Goal: Find specific page/section: Find specific page/section

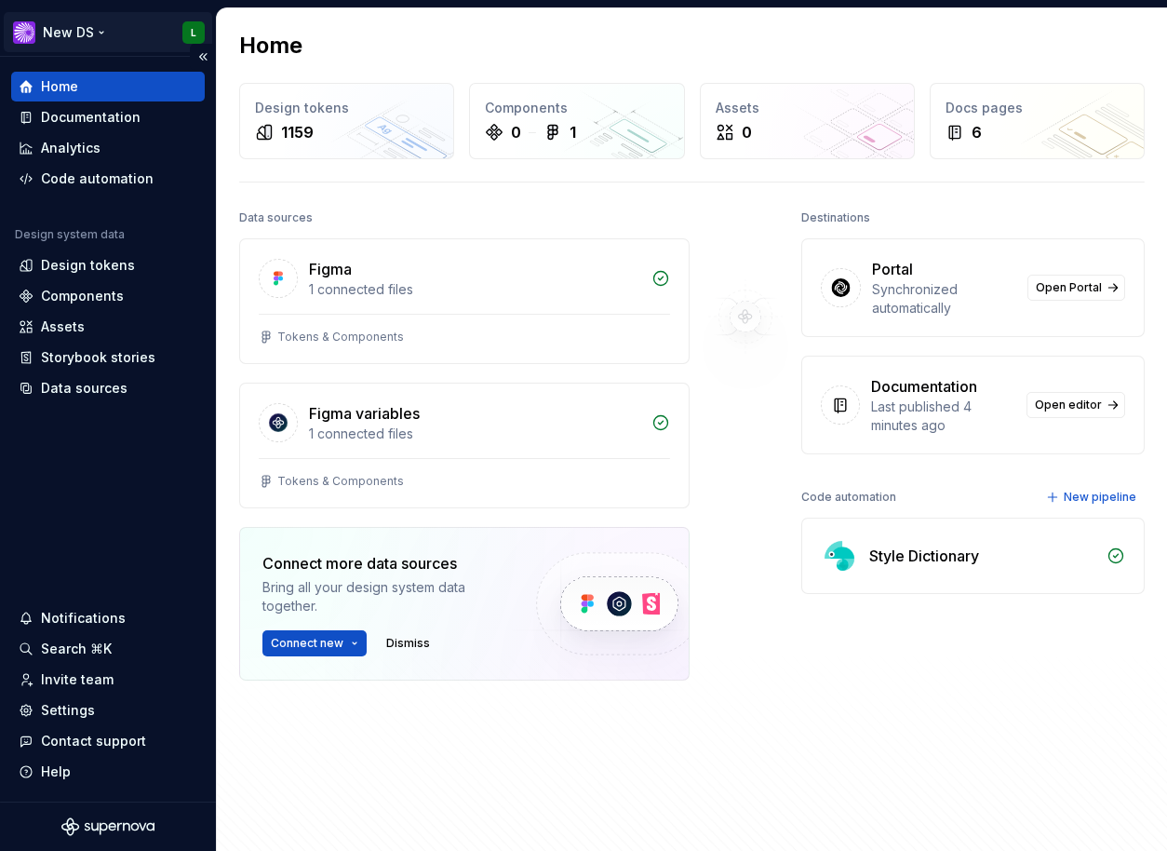
click at [66, 37] on html "New DS L Home Documentation Analytics Code automation Design system data Design…" at bounding box center [583, 425] width 1167 height 851
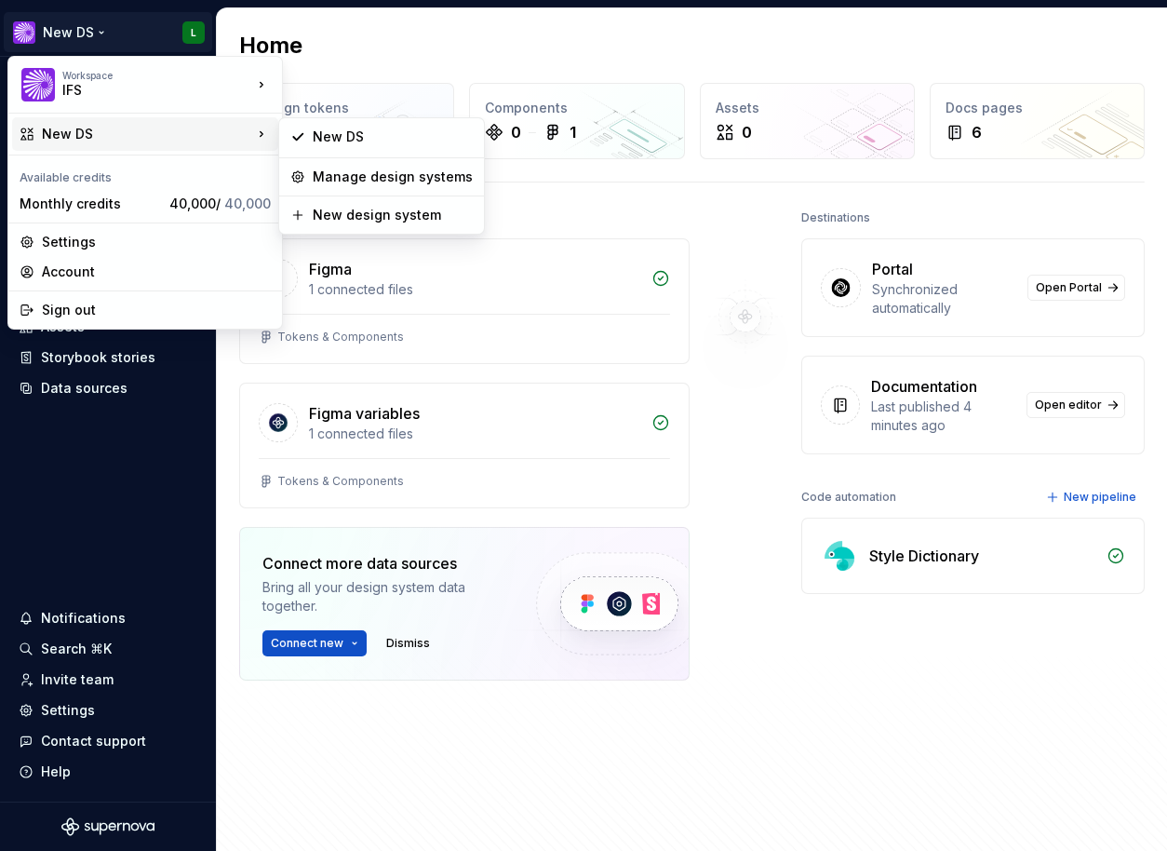
click at [700, 57] on html "New DS L Home Documentation Analytics Code automation Design system data Design…" at bounding box center [583, 425] width 1167 height 851
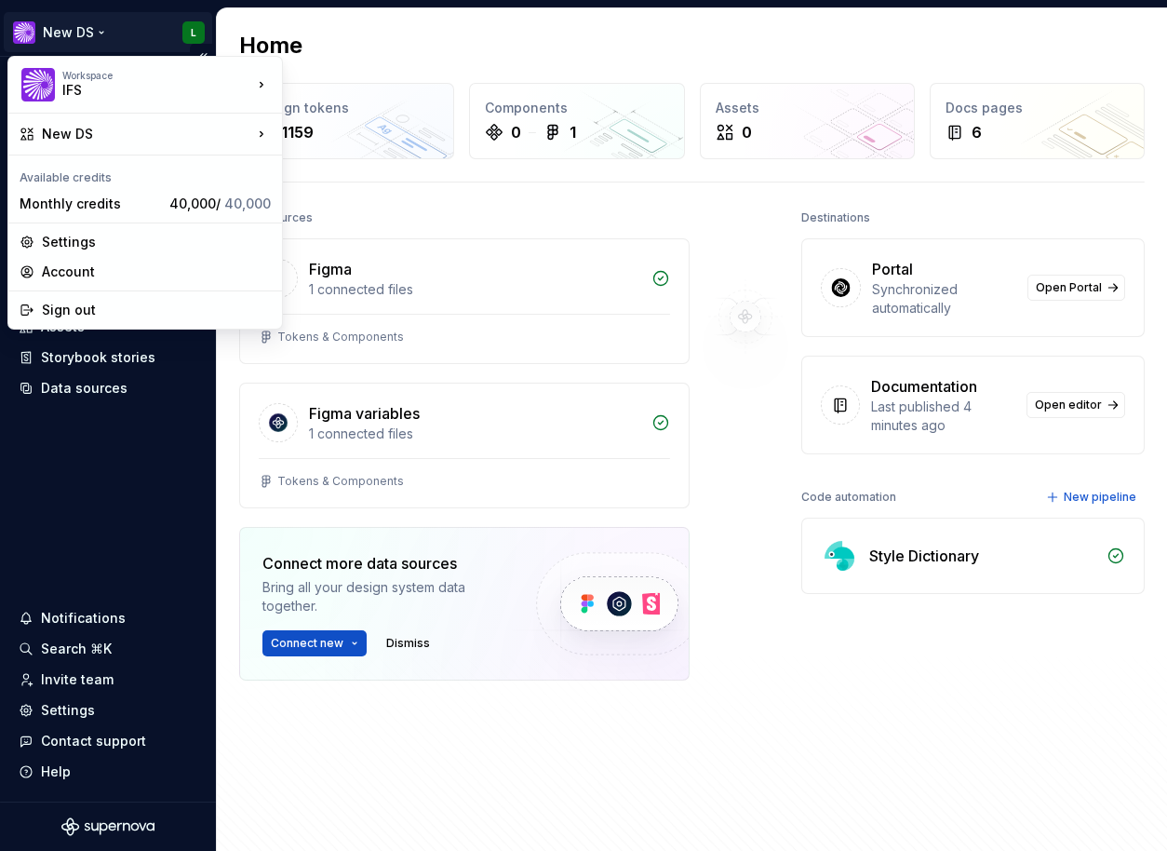
click at [58, 38] on html "New DS L Home Documentation Analytics Code automation Design system data Design…" at bounding box center [583, 425] width 1167 height 851
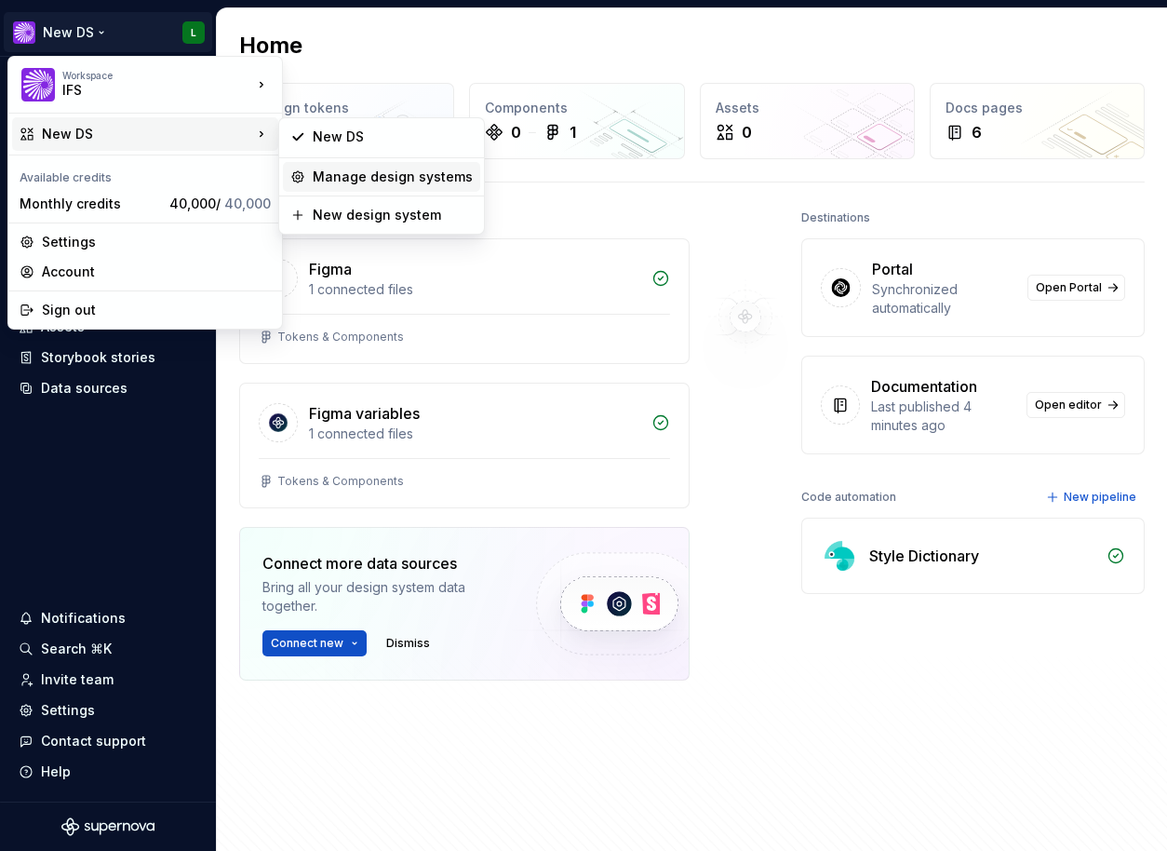
click at [369, 182] on div "Manage design systems" at bounding box center [393, 177] width 160 height 19
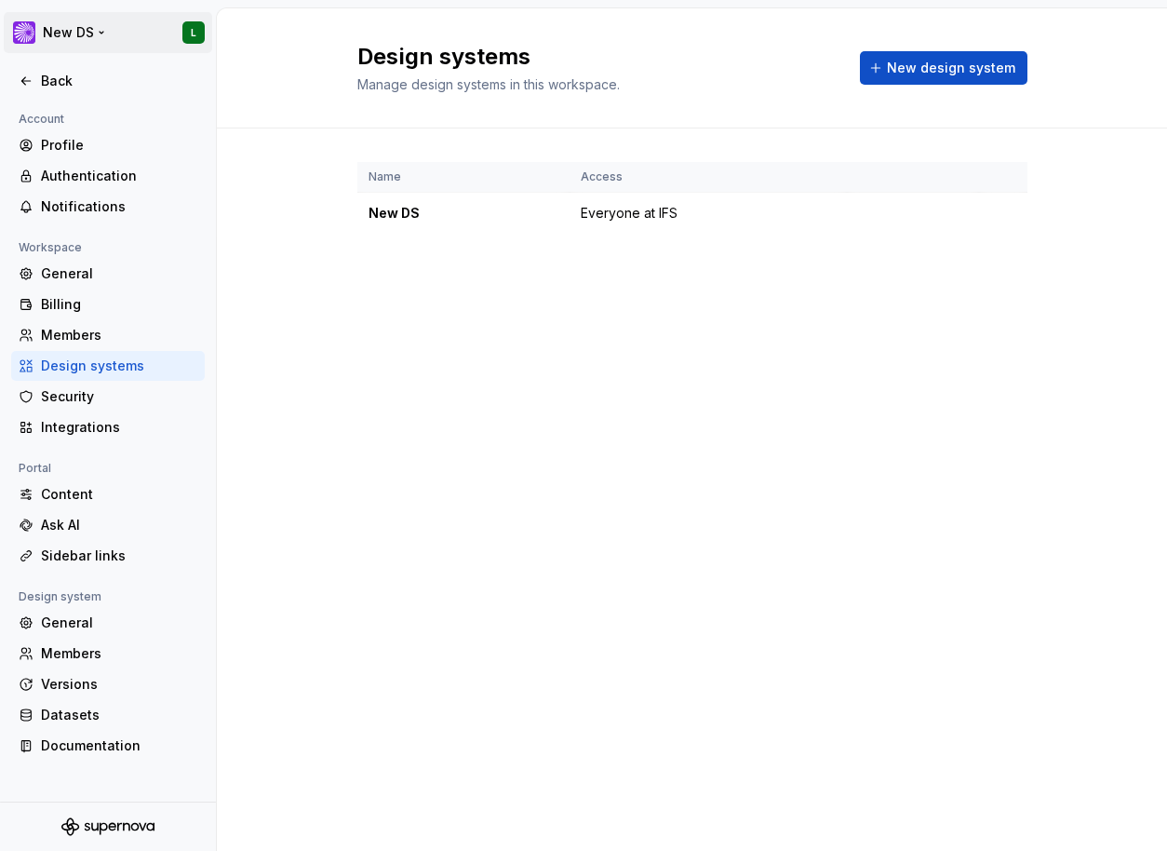
click at [85, 28] on html "New DS L Back Account Profile Authentication Notifications Workspace General Bi…" at bounding box center [583, 425] width 1167 height 851
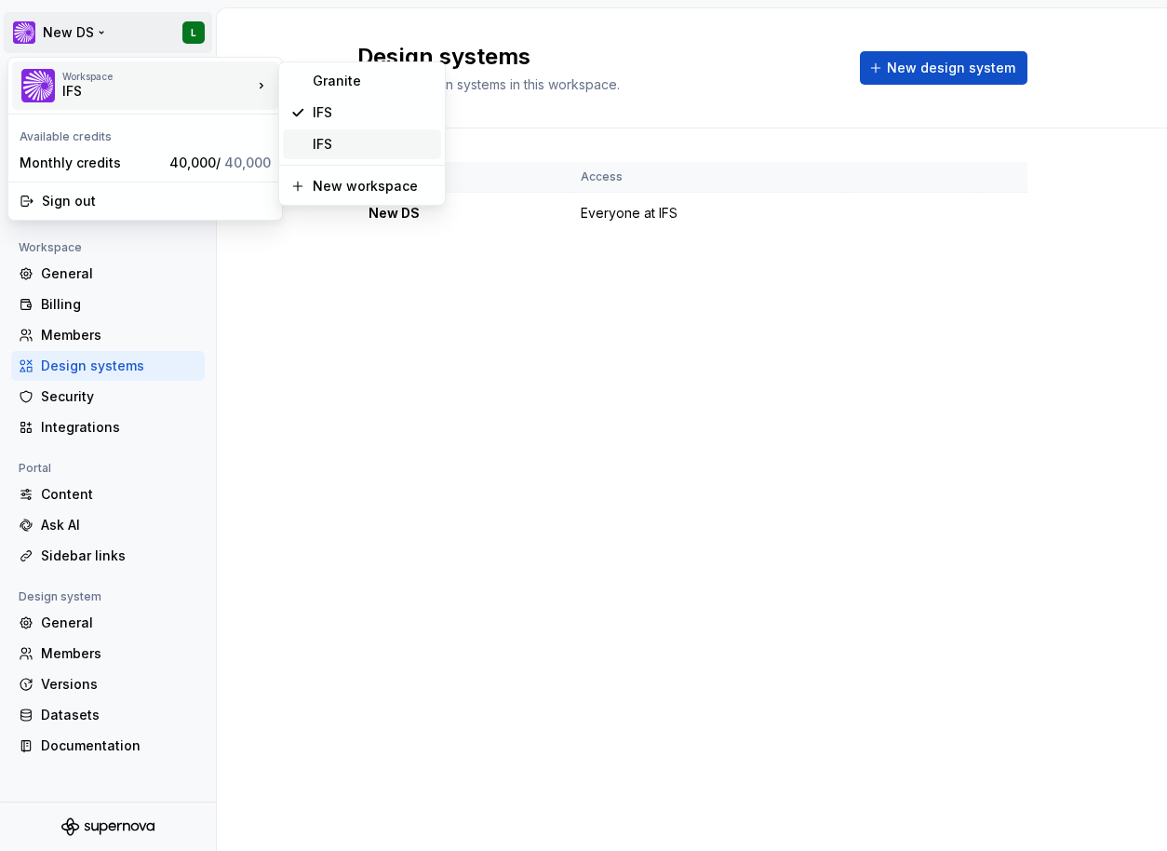
click at [379, 144] on div "IFS" at bounding box center [373, 144] width 121 height 19
